Goal: Find specific page/section: Find specific page/section

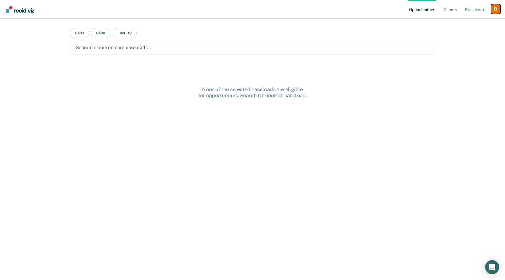
click at [497, 11] on div "Profile dropdown button" at bounding box center [495, 8] width 9 height 9
click at [478, 24] on link "Profile" at bounding box center [472, 23] width 47 height 5
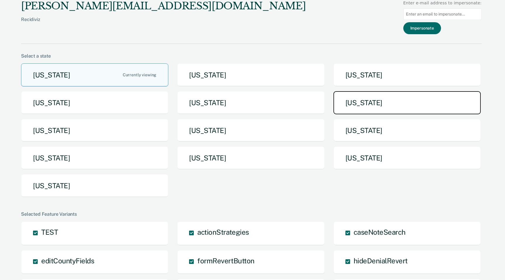
click at [363, 108] on button "[US_STATE]" at bounding box center [407, 102] width 147 height 23
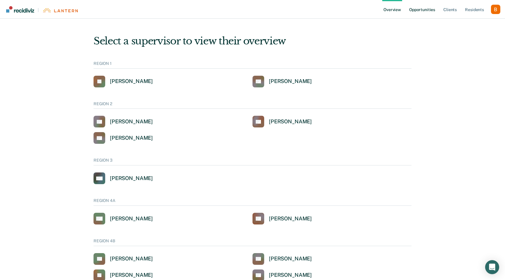
click at [418, 15] on link "Opportunities" at bounding box center [422, 9] width 28 height 19
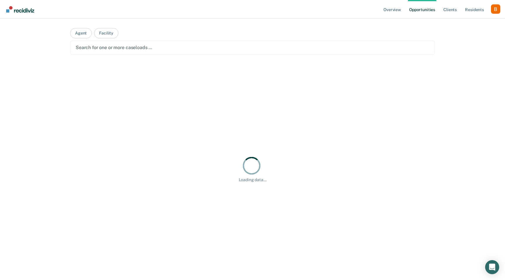
click at [218, 52] on div "Search for one or more caseloads …" at bounding box center [252, 48] width 365 height 14
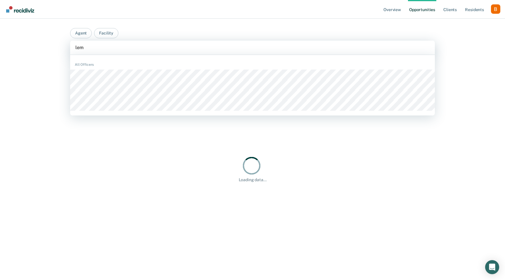
type input "lem"
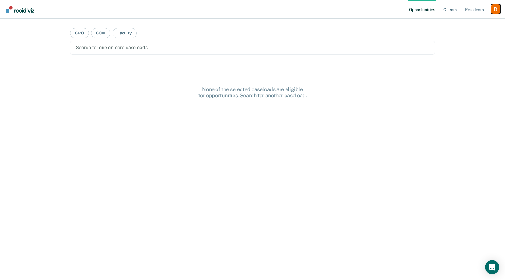
click at [497, 6] on div "Profile dropdown button" at bounding box center [495, 8] width 9 height 9
click at [475, 23] on link "Profile" at bounding box center [472, 23] width 47 height 5
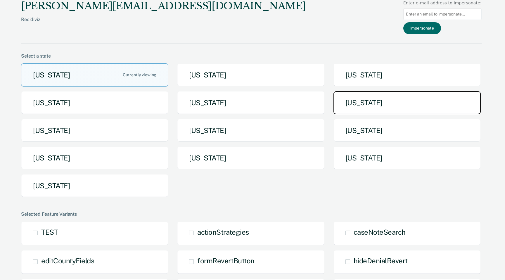
click at [380, 111] on button "[US_STATE]" at bounding box center [407, 102] width 147 height 23
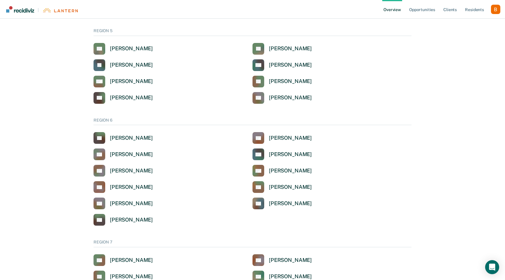
scroll to position [384, 0]
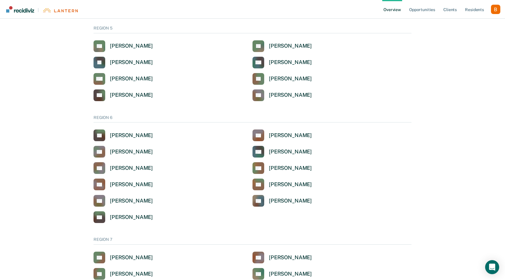
click at [362, 69] on div "SE [PERSON_NAME] TF [PERSON_NAME] [PERSON_NAME] [PERSON_NAME] CG [PERSON_NAME] …" at bounding box center [253, 70] width 318 height 61
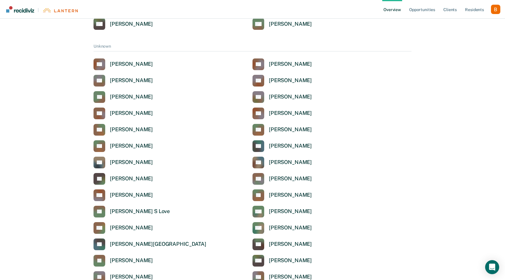
scroll to position [1471, 0]
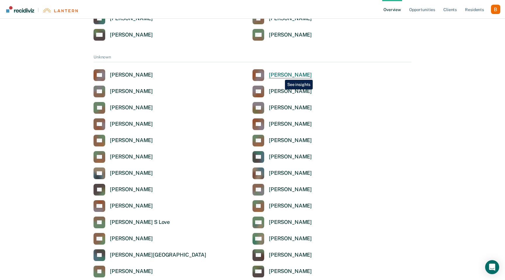
click at [281, 75] on div "[PERSON_NAME]" at bounding box center [290, 75] width 43 height 7
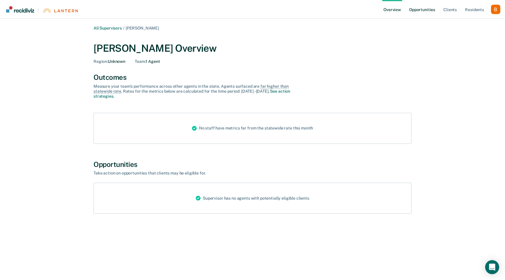
click at [416, 10] on link "Opportunities" at bounding box center [422, 9] width 28 height 19
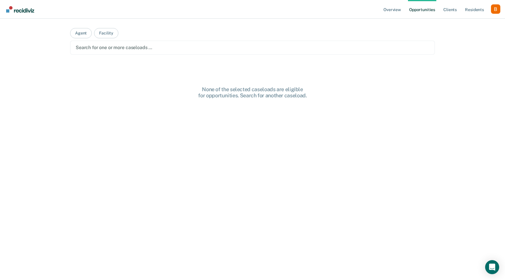
click at [294, 46] on div at bounding box center [253, 47] width 354 height 7
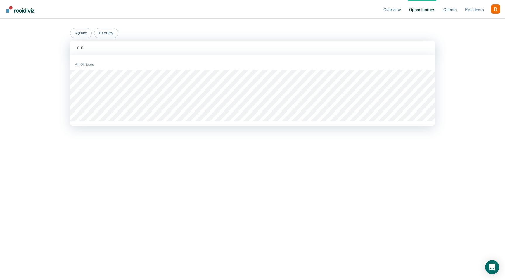
type input "lem"
